Goal: Information Seeking & Learning: Understand process/instructions

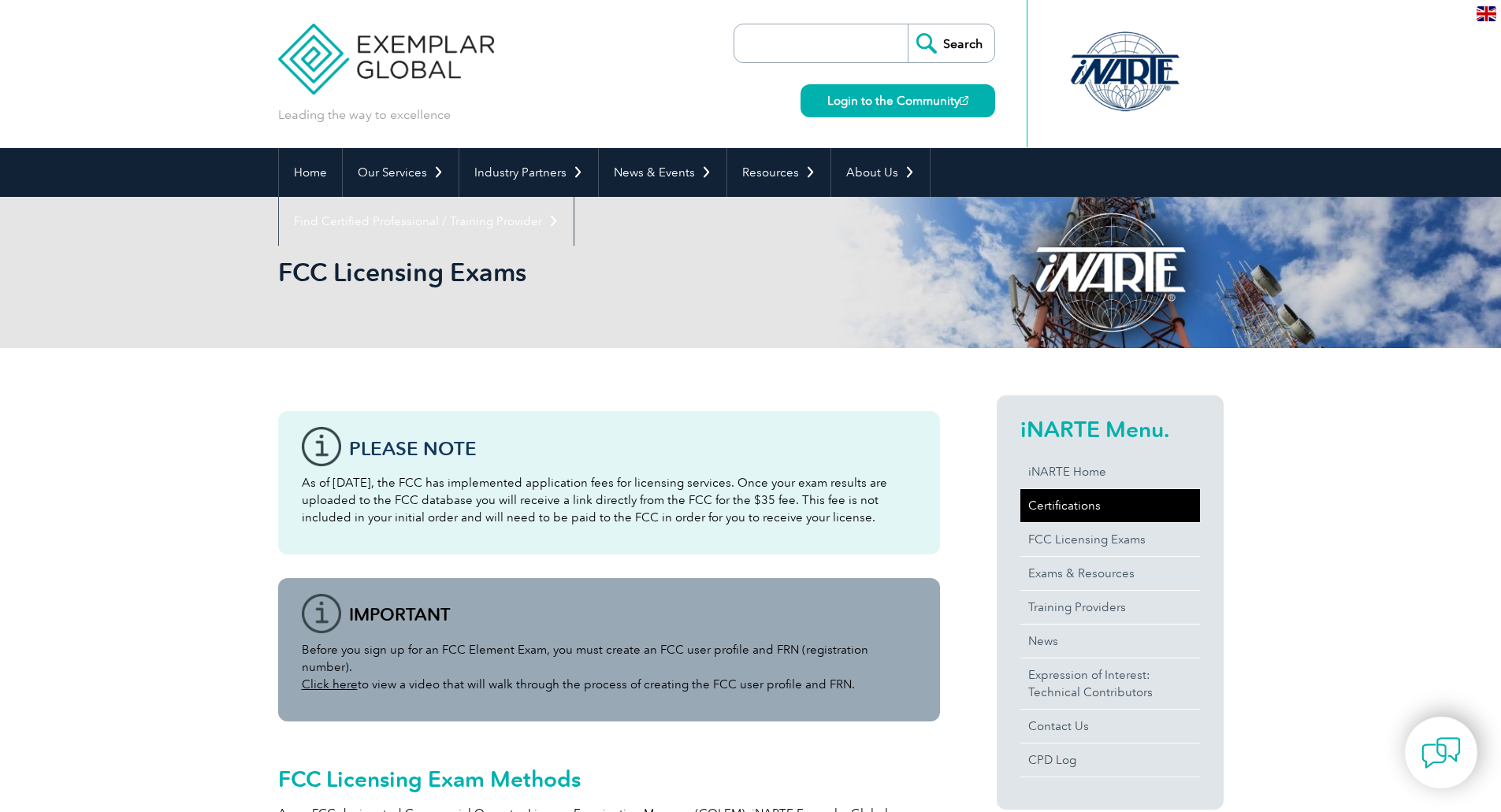
click at [1075, 506] on link "Certifications" at bounding box center [1110, 505] width 180 height 33
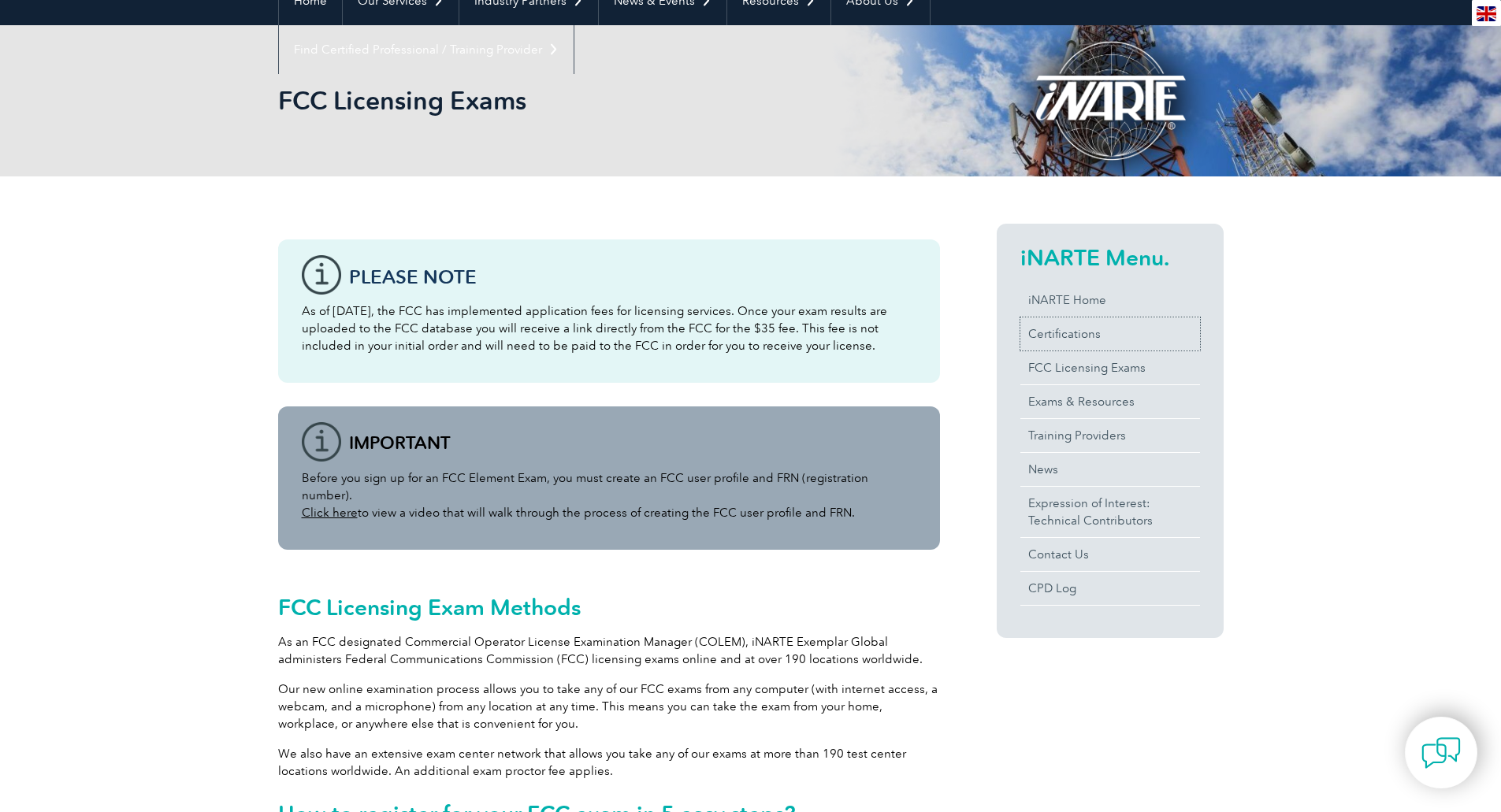
scroll to position [79, 0]
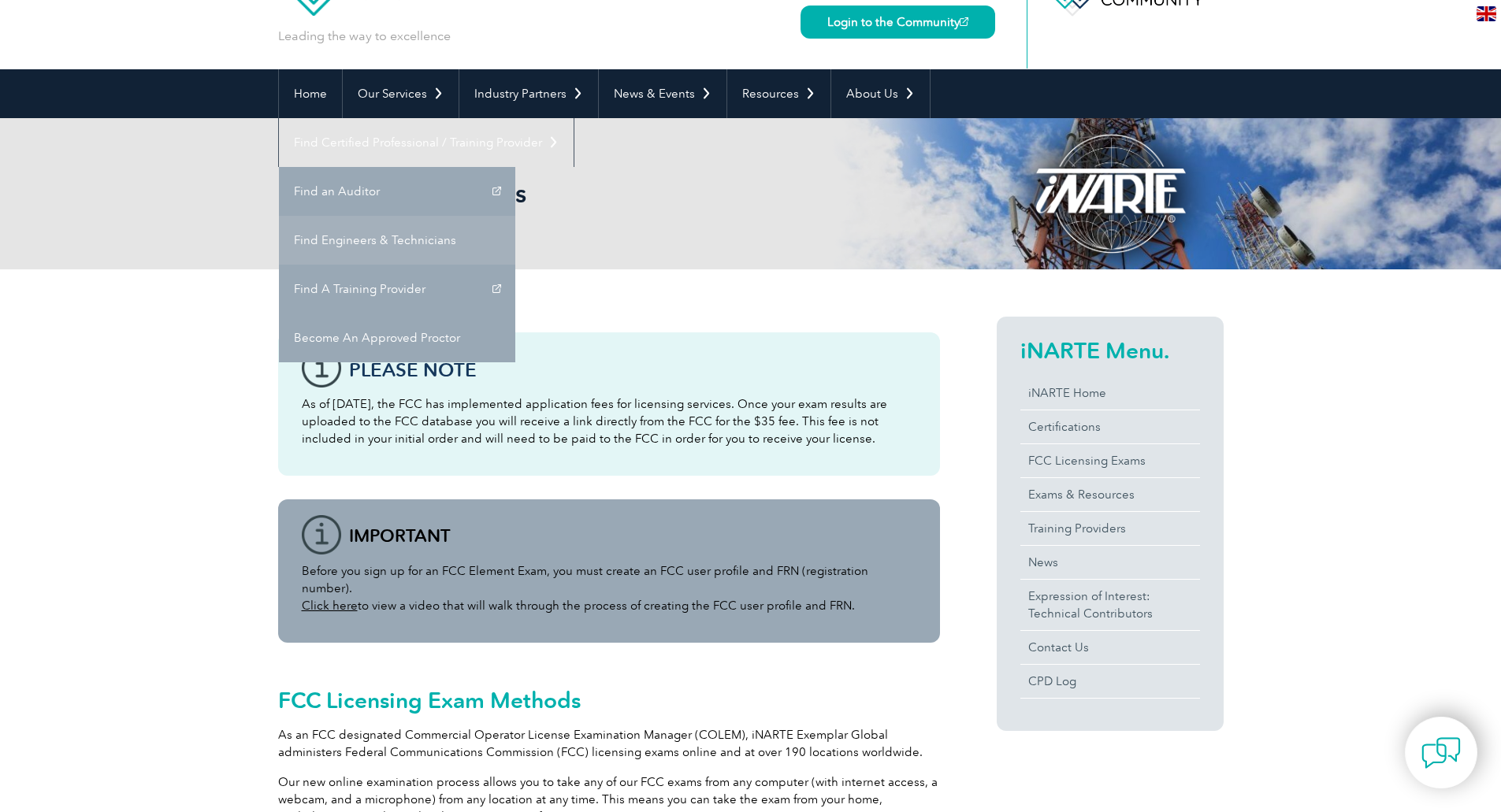
click at [515, 216] on link "Find Engineers & Technicians" at bounding box center [398, 240] width 237 height 49
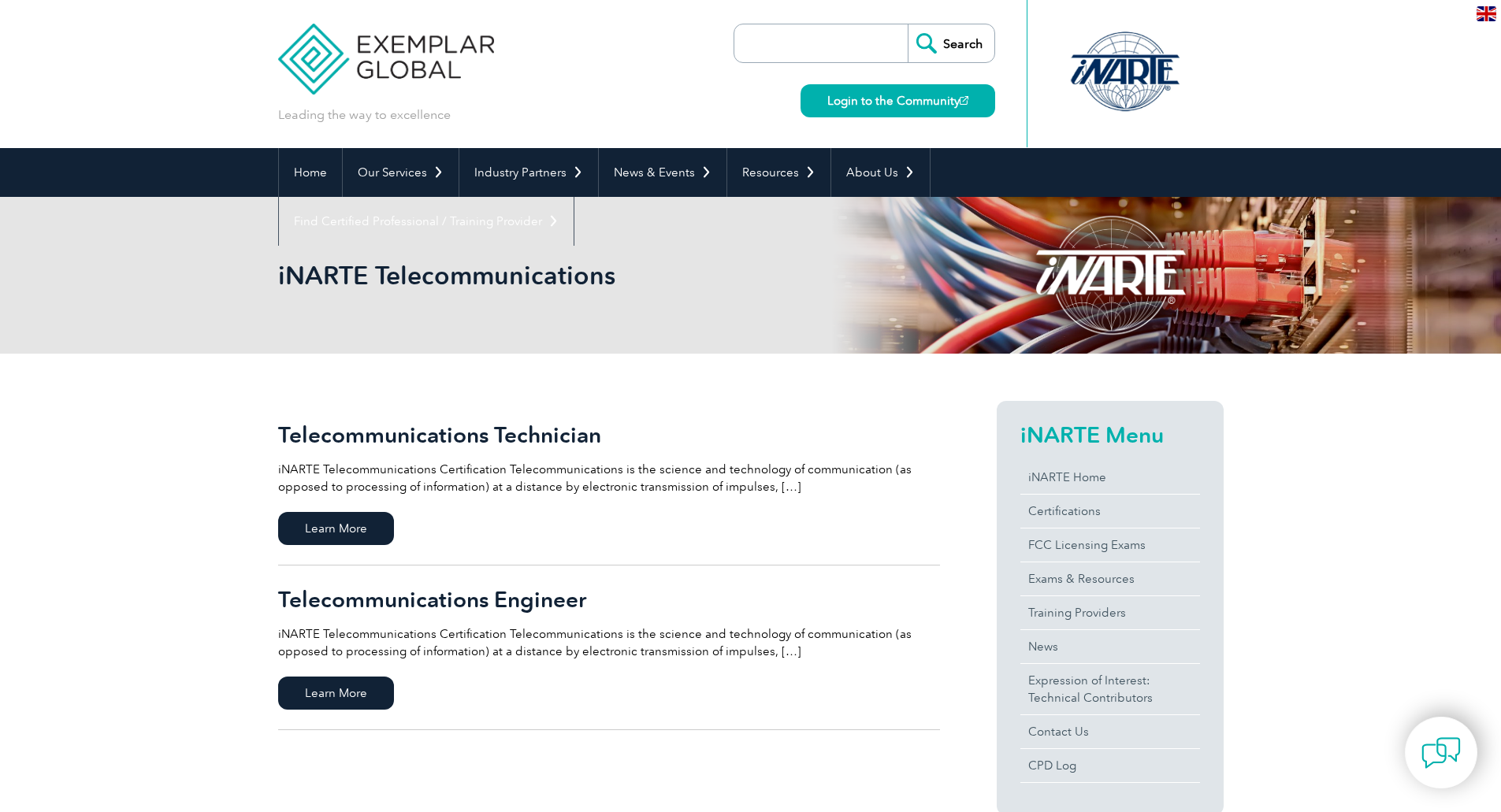
click at [360, 432] on h2 "Telecommunications Technician" at bounding box center [609, 434] width 661 height 25
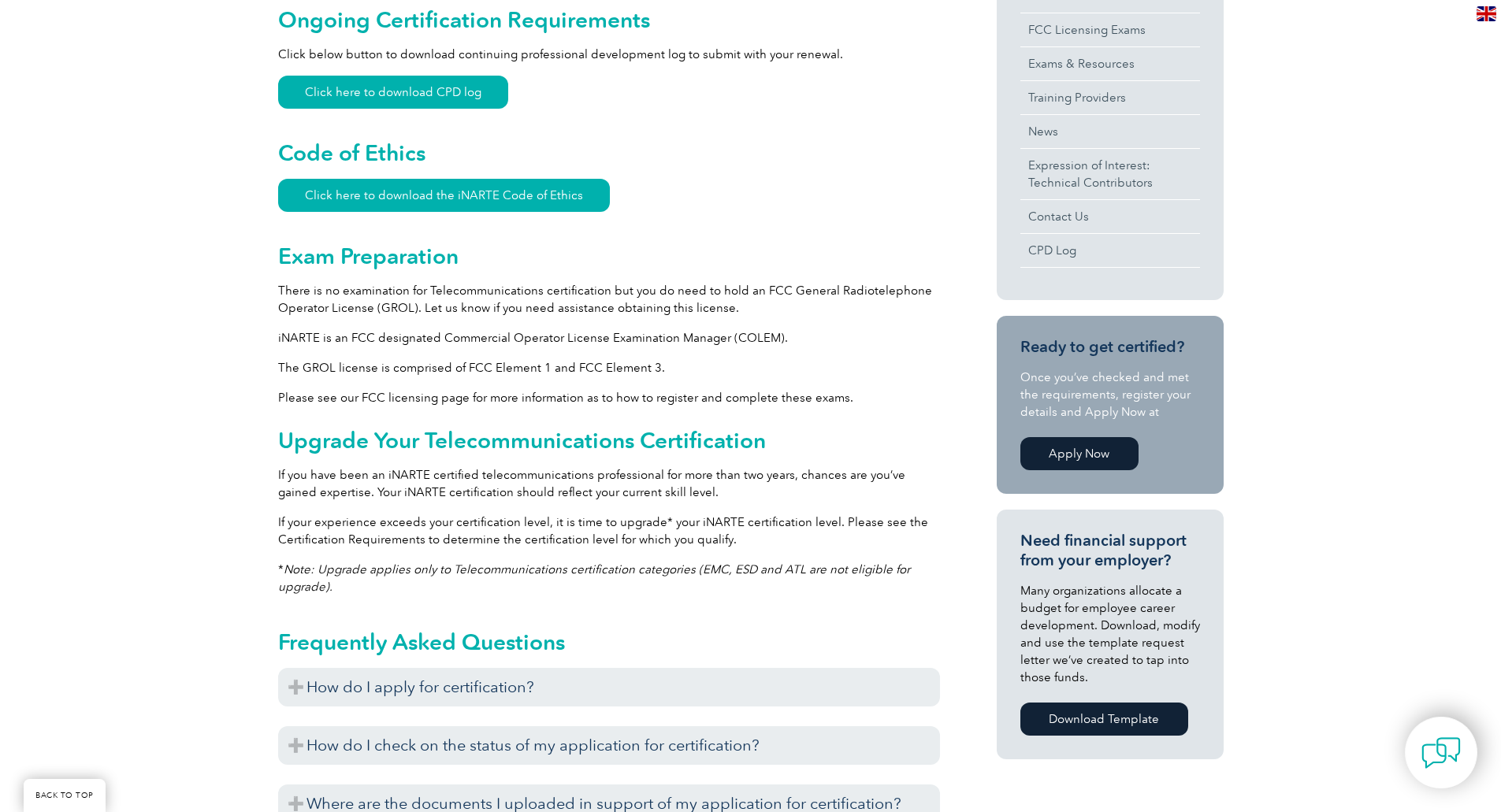
scroll to position [630, 0]
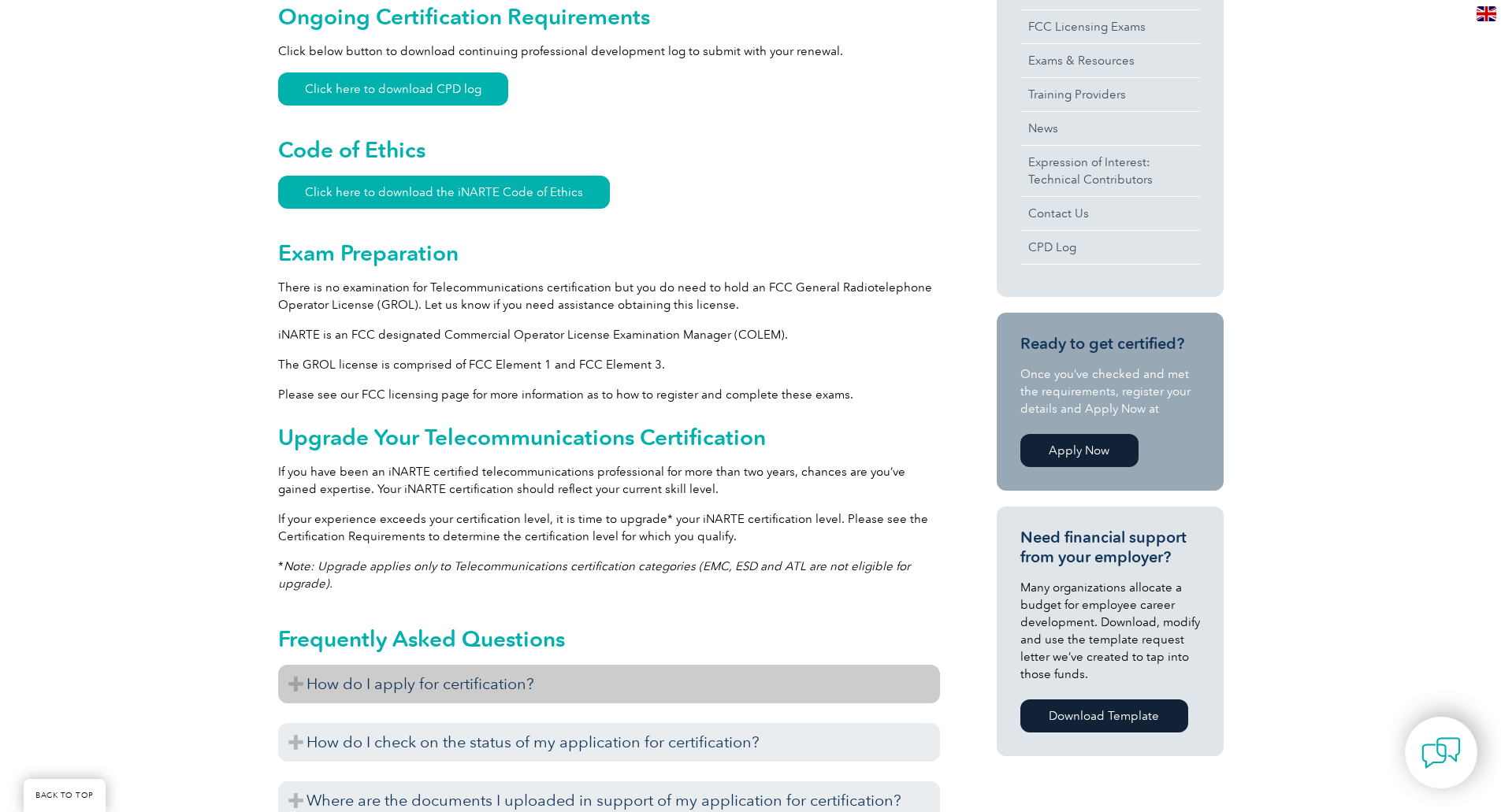
click at [545, 680] on h3 "How do I apply for certification?" at bounding box center [609, 684] width 661 height 39
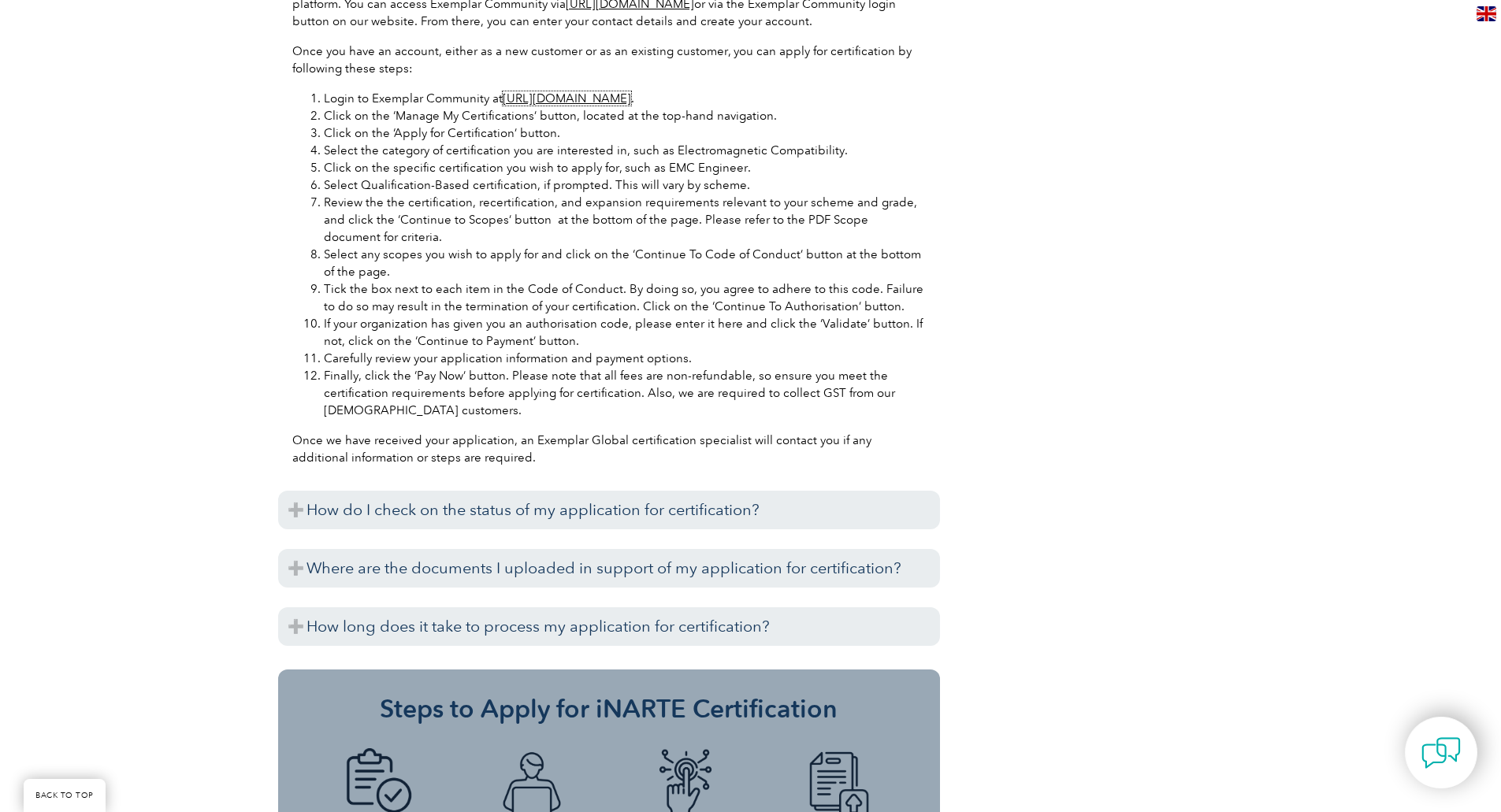
scroll to position [1496, 0]
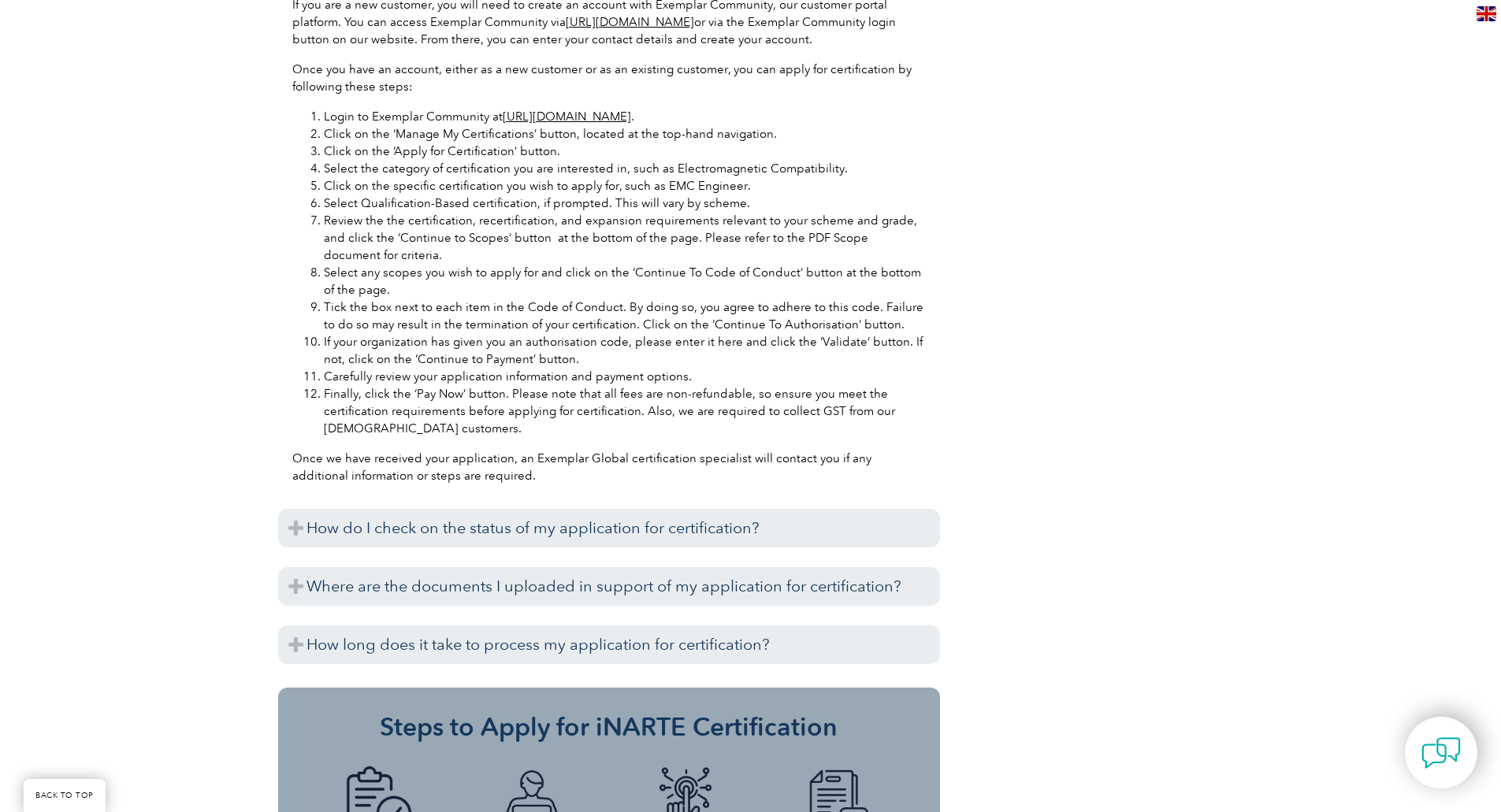
click at [631, 117] on link "[URL][DOMAIN_NAME]" at bounding box center [567, 117] width 128 height 14
